Goal: Task Accomplishment & Management: Complete application form

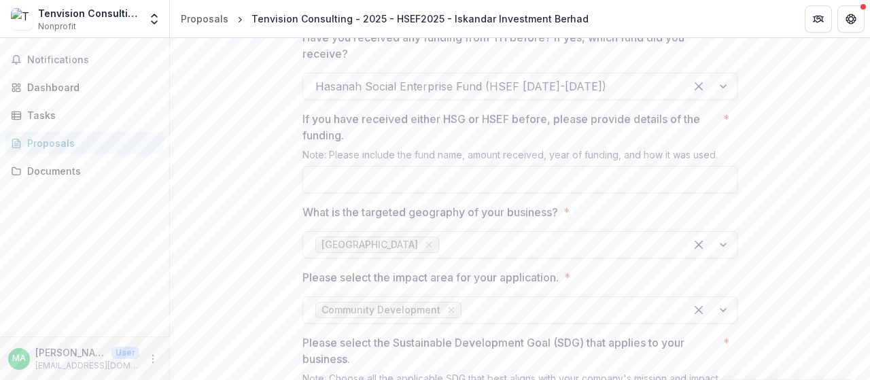
scroll to position [1088, 0]
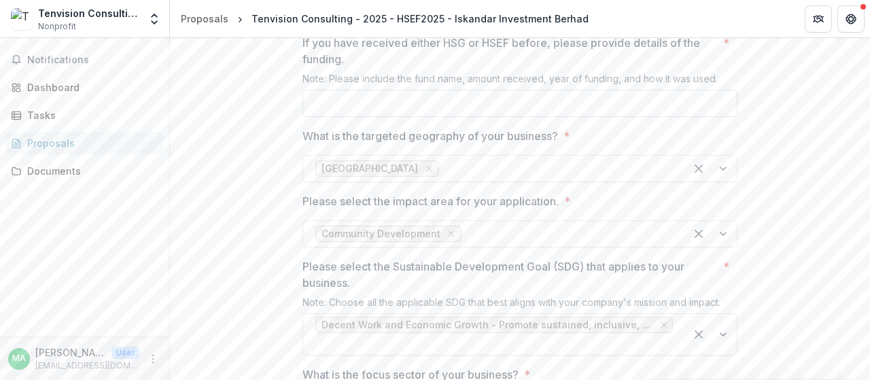
click at [362, 117] on input "If you have received either HSG or HSEF before, please provide details of the f…" at bounding box center [520, 103] width 435 height 27
click at [397, 180] on div "Johor" at bounding box center [494, 169] width 382 height 22
drag, startPoint x: 367, startPoint y: 337, endPoint x: 356, endPoint y: 345, distance: 13.2
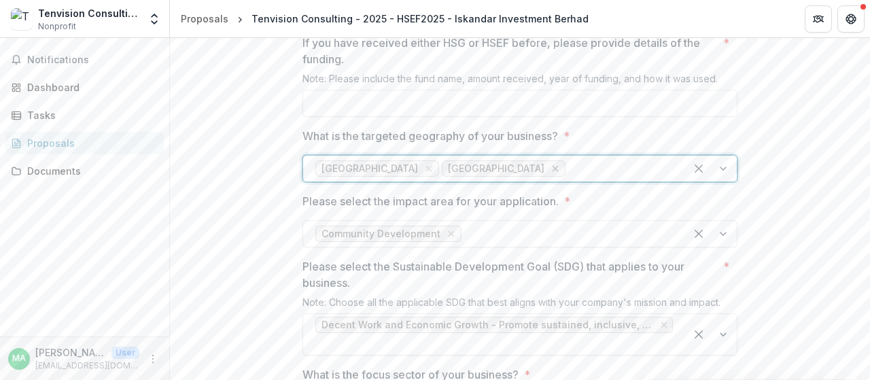
click at [550, 174] on icon "Remove Negeri Sembilan" at bounding box center [555, 168] width 11 height 11
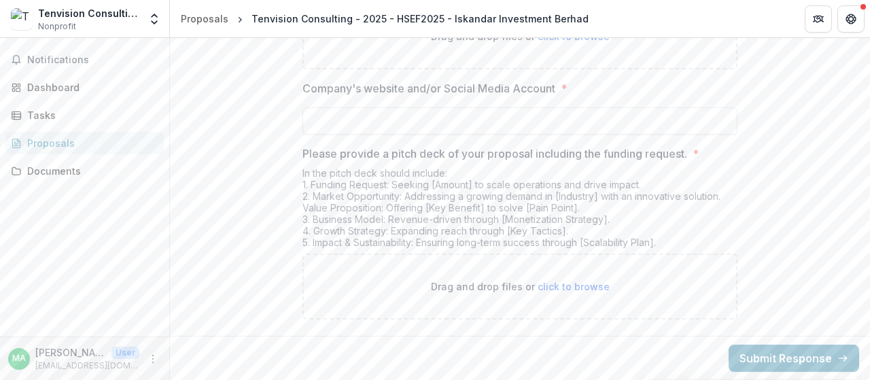
scroll to position [2810, 0]
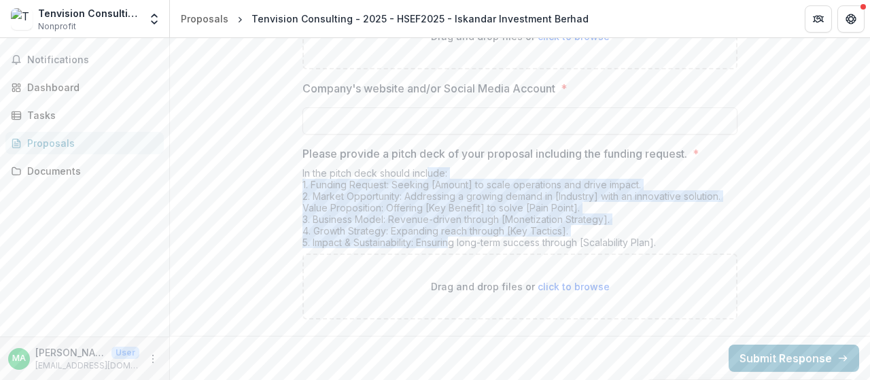
drag, startPoint x: 426, startPoint y: 175, endPoint x: 455, endPoint y: 244, distance: 74.4
click at [455, 244] on div "In the pitch deck should include: 1. Funding Request: Seeking [Amount] to scale…" at bounding box center [520, 210] width 435 height 86
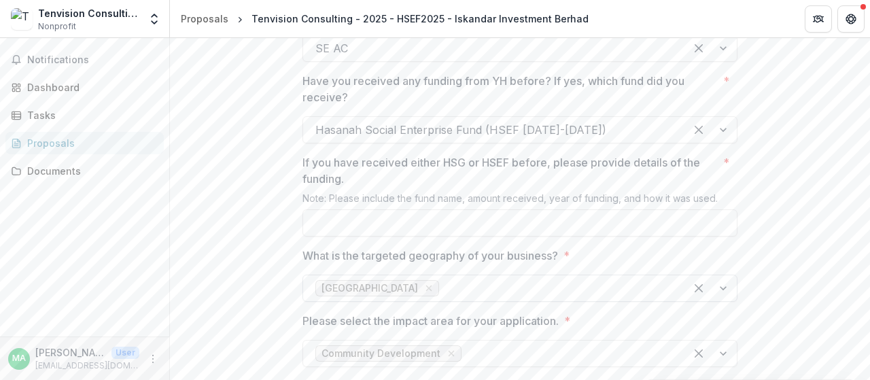
scroll to position [974, 0]
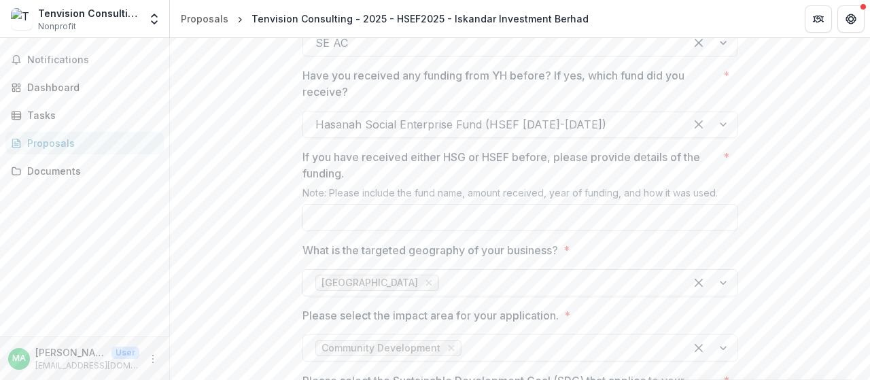
click at [425, 231] on input "If you have received either HSG or HSEF before, please provide details of the f…" at bounding box center [520, 217] width 435 height 27
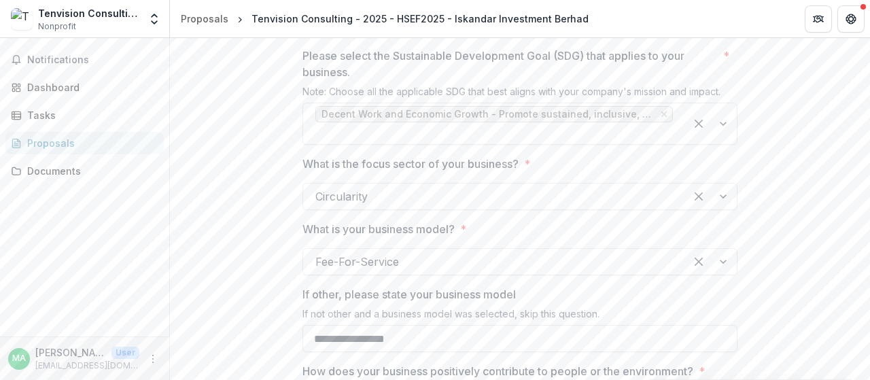
scroll to position [1314, 0]
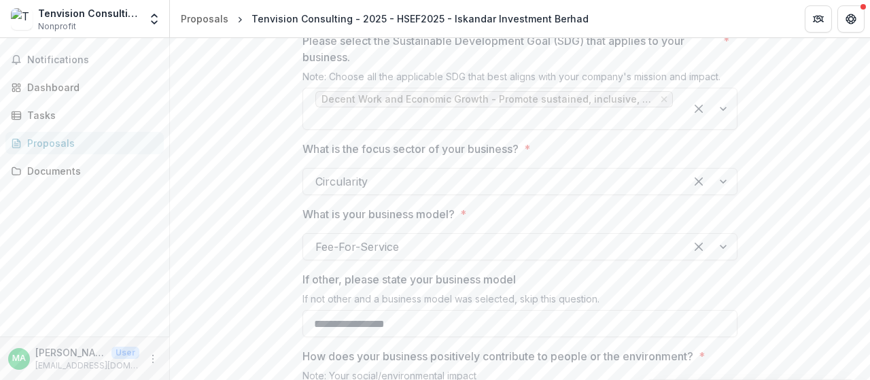
click at [480, 18] on div at bounding box center [568, 8] width 209 height 19
click at [562, 18] on div at bounding box center [607, 8] width 131 height 19
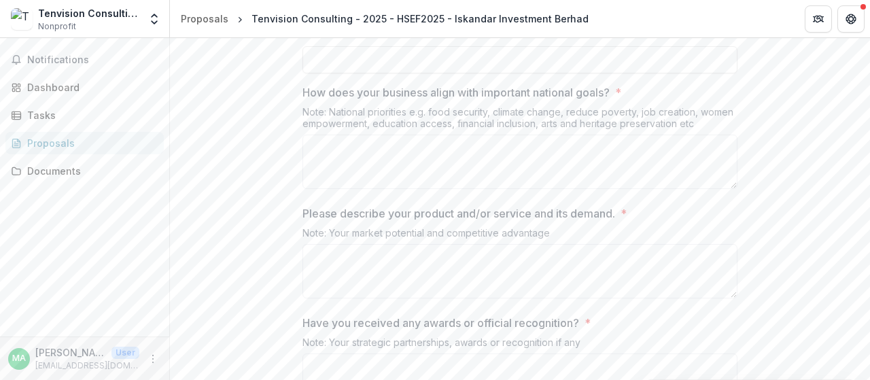
scroll to position [2266, 0]
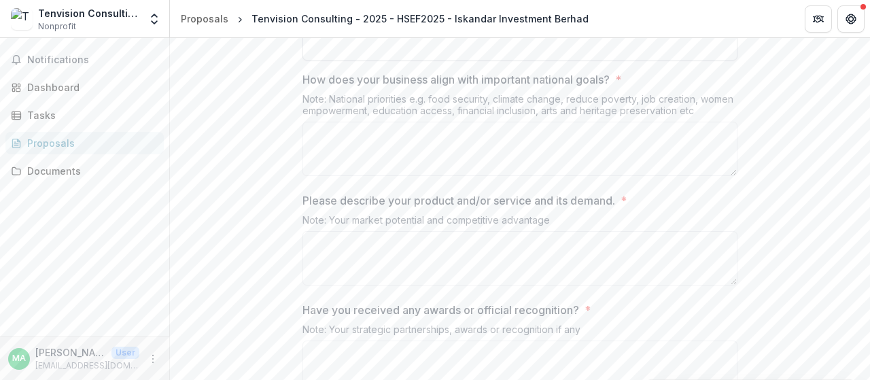
click at [483, 61] on input "If none of the options above apply, please specify your capacity-building needs…" at bounding box center [520, 46] width 435 height 27
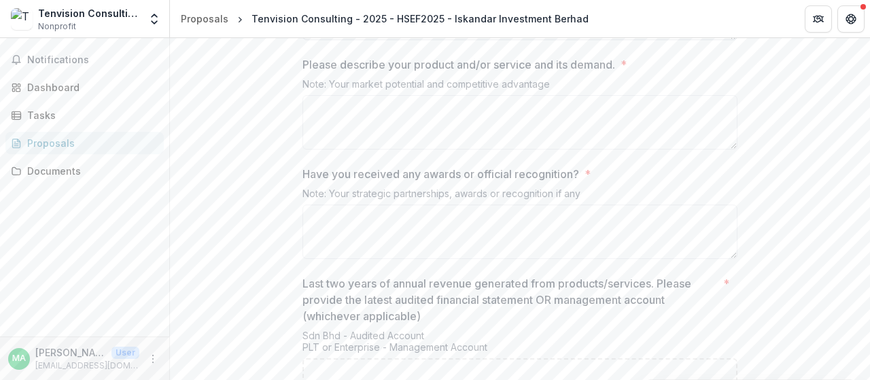
scroll to position [2470, 0]
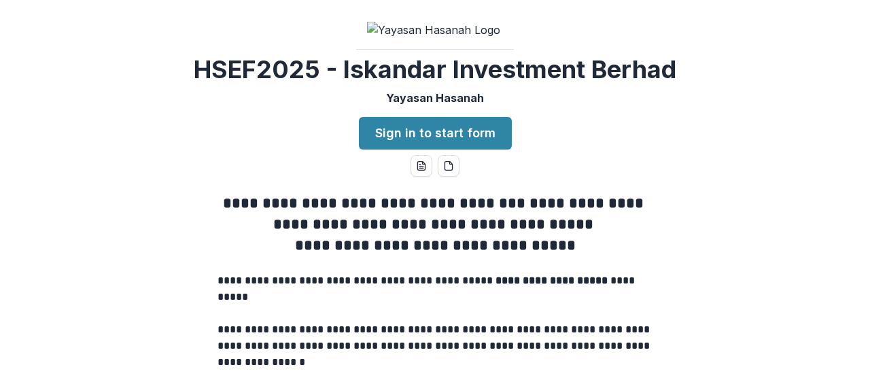
scroll to position [1292, 0]
